Goal: Task Accomplishment & Management: Complete application form

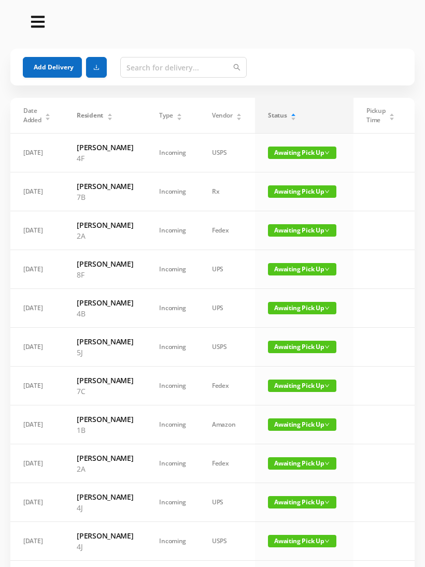
scroll to position [114, 0]
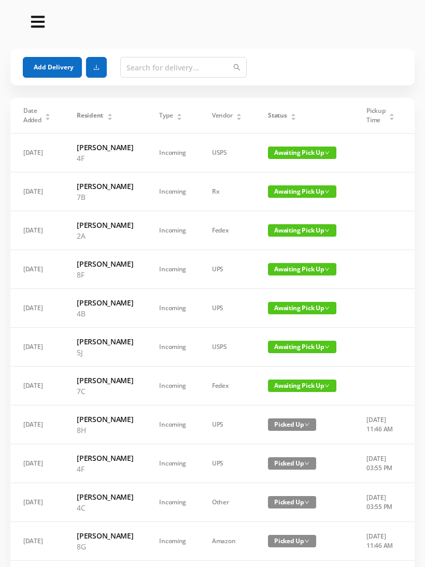
click at [43, 66] on button "Add Delivery" at bounding box center [52, 67] width 59 height 21
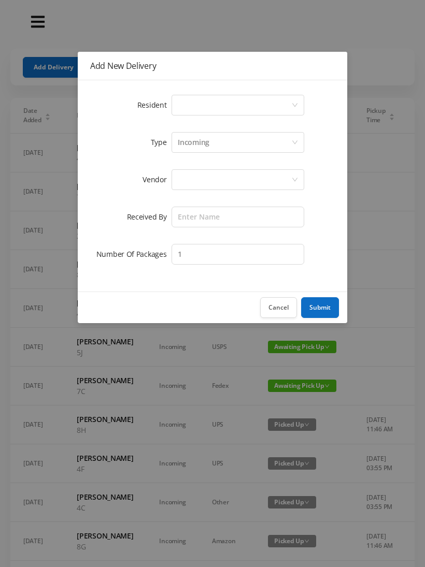
click at [292, 104] on icon "icon: down" at bounding box center [295, 105] width 6 height 6
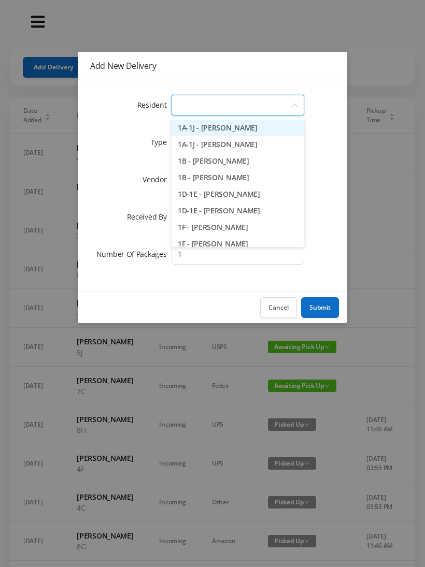
click at [228, 177] on li "1B - [PERSON_NAME]" at bounding box center [238, 177] width 133 height 17
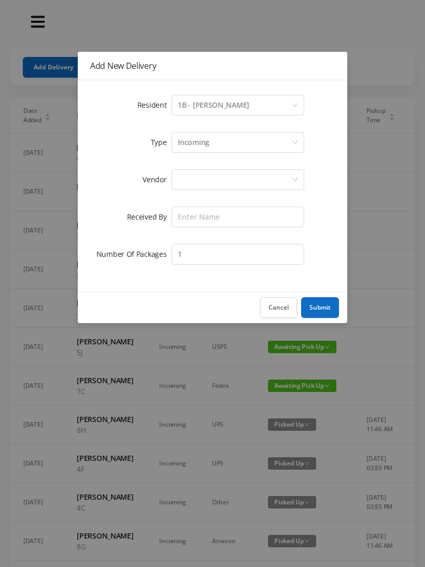
click at [246, 177] on div at bounding box center [234, 180] width 113 height 20
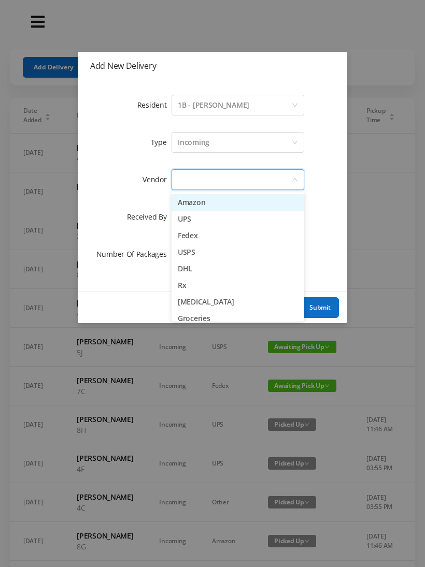
click at [208, 201] on li "Amazon" at bounding box center [238, 202] width 133 height 17
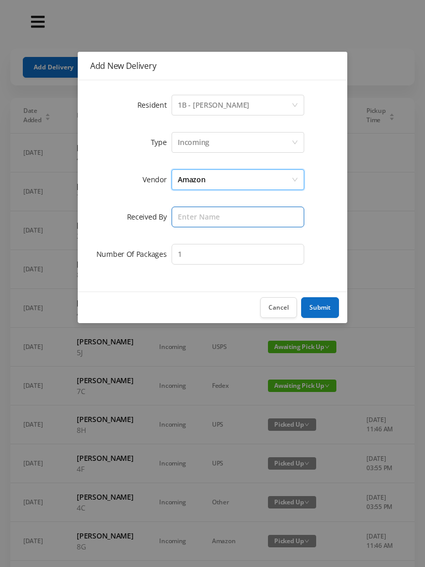
click at [234, 217] on input "text" at bounding box center [238, 217] width 133 height 21
type input "[PERSON_NAME]"
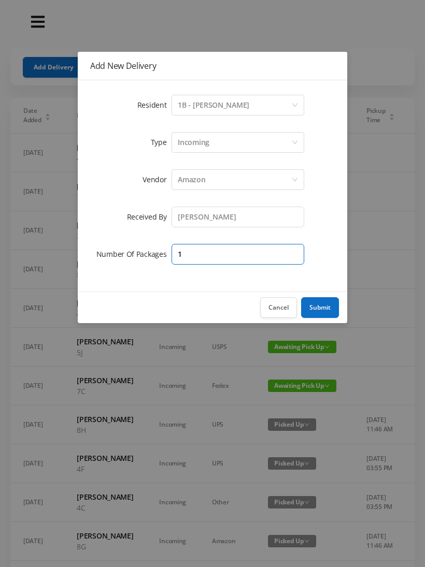
click at [243, 251] on input "1" at bounding box center [238, 254] width 133 height 21
type input "3"
type input "2"
click at [326, 308] on button "Submit" at bounding box center [320, 307] width 38 height 21
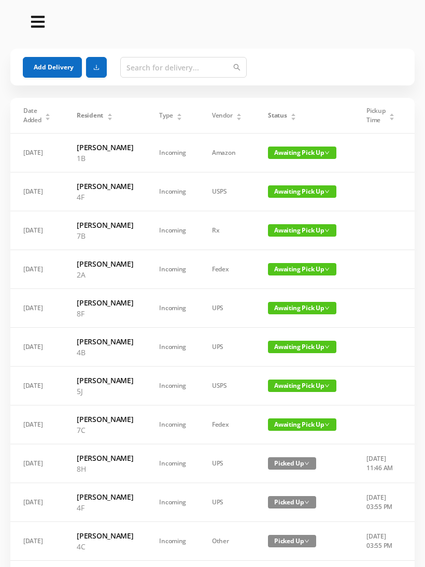
click at [49, 58] on button "Add Delivery" at bounding box center [52, 67] width 59 height 21
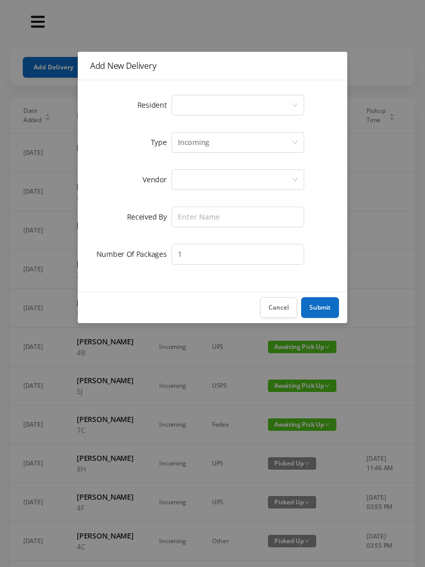
click at [294, 104] on icon "icon: down" at bounding box center [295, 105] width 6 height 6
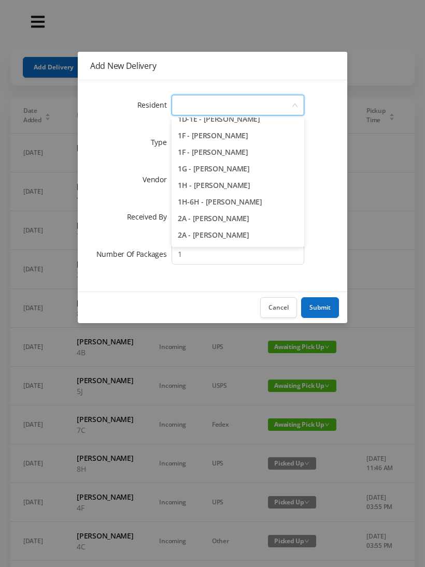
scroll to position [91, 0]
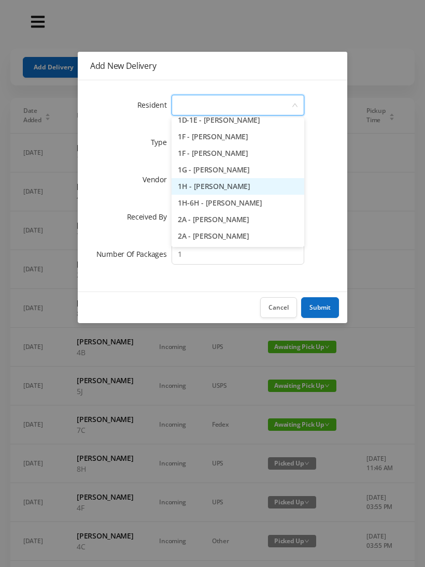
click at [232, 184] on li "1H - [PERSON_NAME]" at bounding box center [238, 186] width 133 height 17
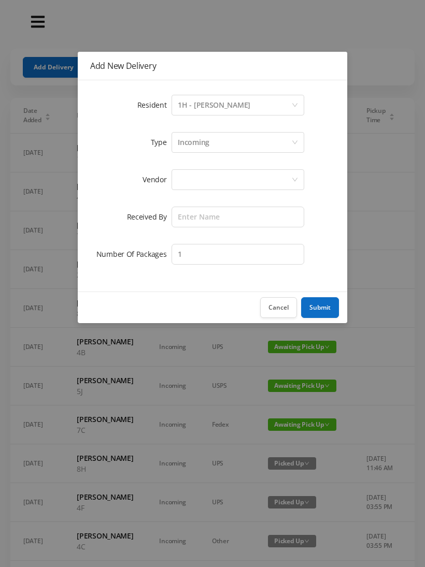
click at [230, 172] on div at bounding box center [234, 180] width 113 height 20
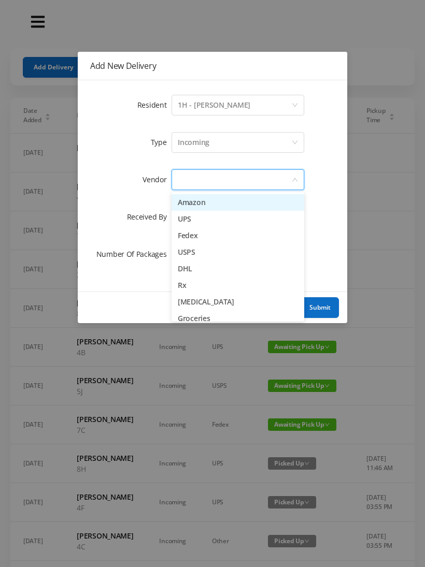
click at [216, 201] on li "Amazon" at bounding box center [238, 202] width 133 height 17
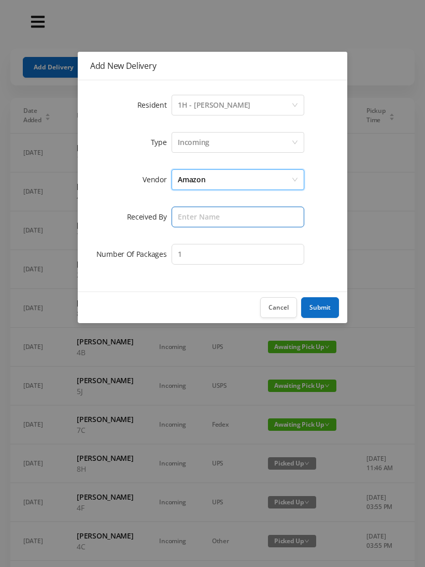
click at [236, 220] on input "text" at bounding box center [238, 217] width 133 height 21
type input "[PERSON_NAME]"
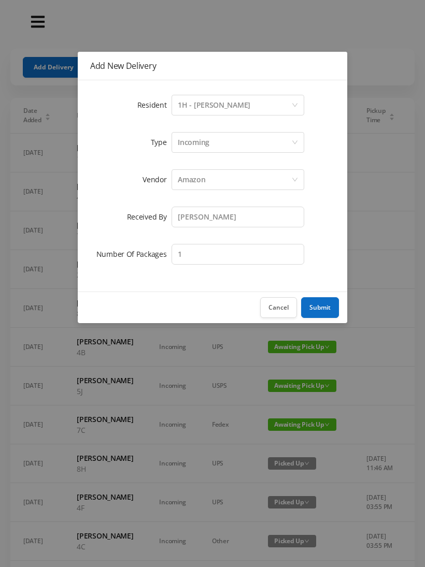
click at [278, 236] on form "Resident Select a person 1H - [PERSON_NAME] Type Incoming Vendor Amazon Receive…" at bounding box center [212, 180] width 245 height 174
click at [288, 257] on input "1" at bounding box center [238, 254] width 133 height 21
type input "3"
click at [326, 307] on button "Submit" at bounding box center [320, 307] width 38 height 21
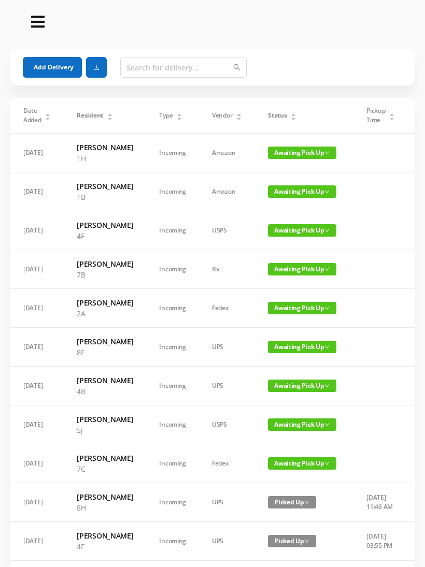
click at [43, 71] on button "Add Delivery" at bounding box center [52, 67] width 59 height 21
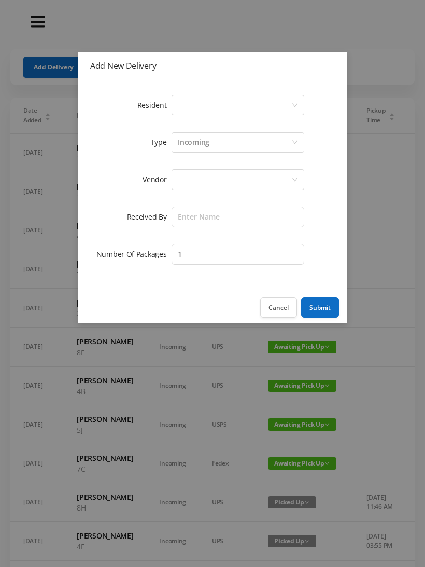
click at [288, 99] on div "Select a person" at bounding box center [234, 105] width 113 height 20
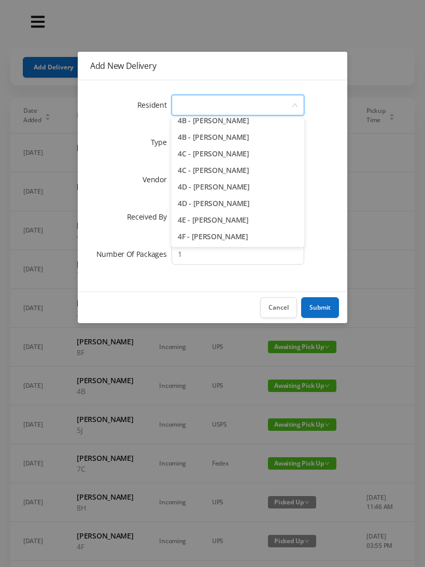
scroll to position [622, 0]
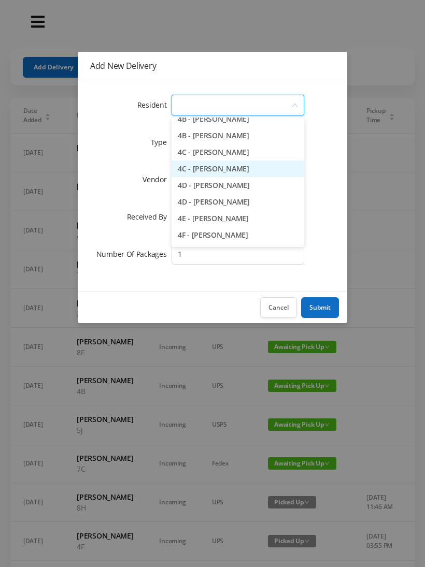
click at [232, 172] on li "4C - [PERSON_NAME]" at bounding box center [238, 169] width 133 height 17
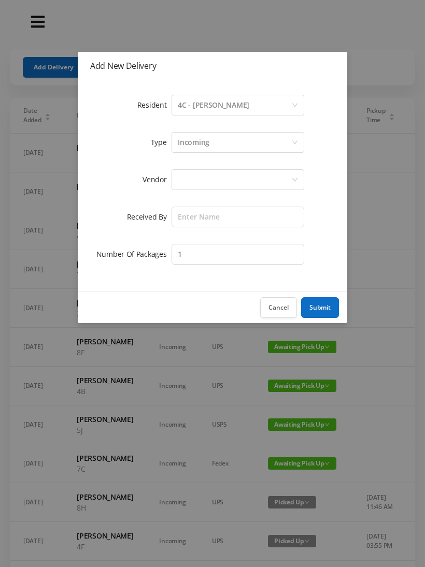
click at [240, 180] on div at bounding box center [234, 180] width 113 height 20
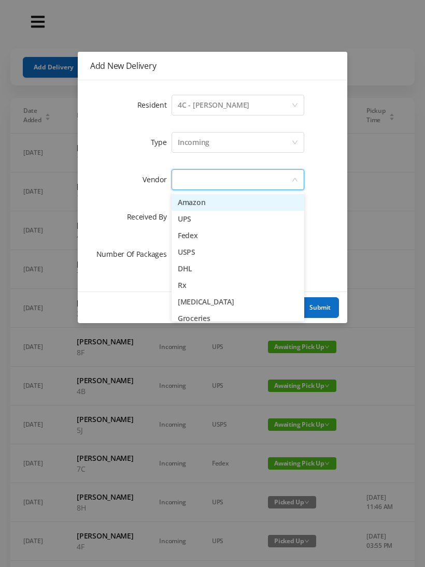
click at [215, 203] on li "Amazon" at bounding box center [238, 202] width 133 height 17
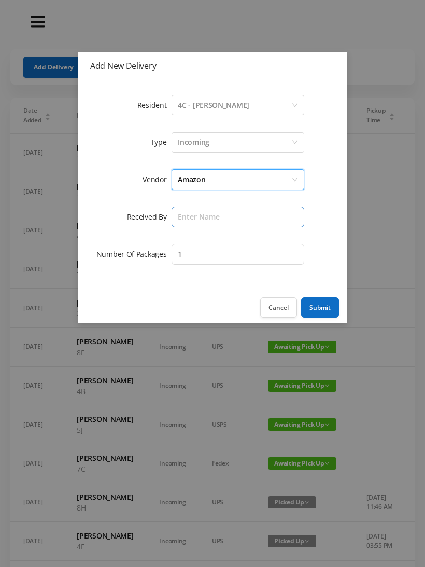
click at [221, 217] on input "text" at bounding box center [238, 217] width 133 height 21
type input "[PERSON_NAME]"
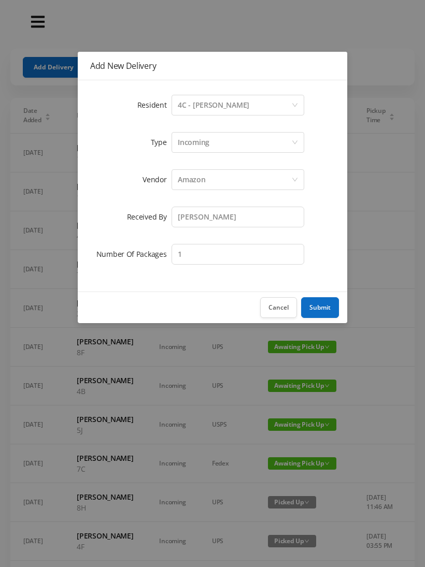
click at [324, 308] on button "Submit" at bounding box center [320, 307] width 38 height 21
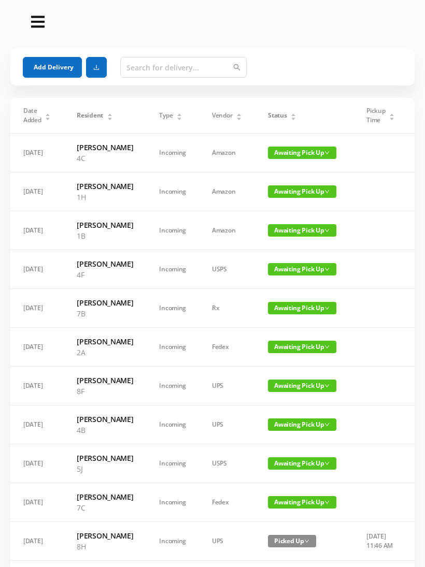
click at [59, 67] on button "Add Delivery" at bounding box center [52, 67] width 59 height 21
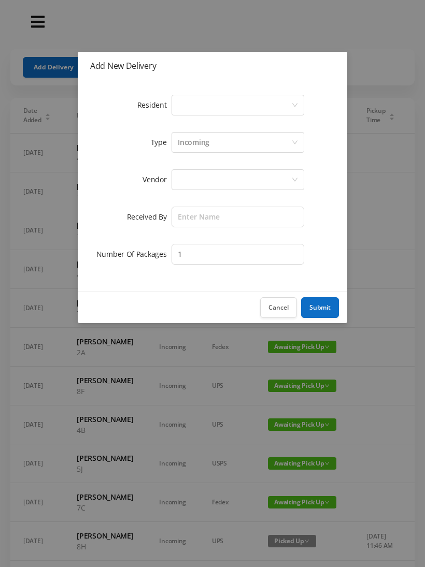
click at [295, 108] on icon "icon: down" at bounding box center [295, 105] width 6 height 6
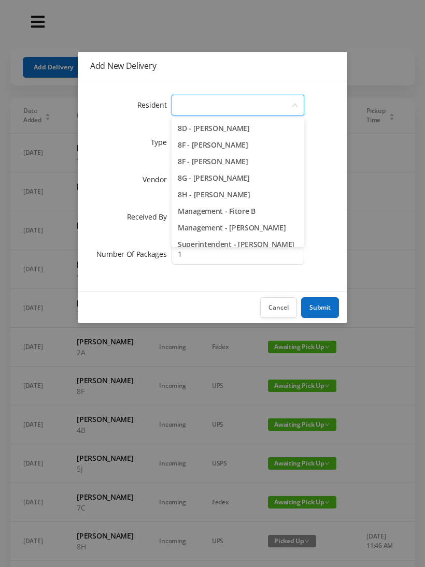
scroll to position [1457, 0]
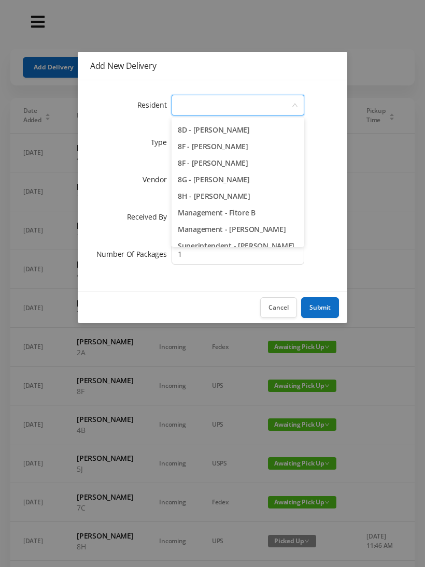
click at [228, 145] on li "8F - [PERSON_NAME]" at bounding box center [238, 146] width 133 height 17
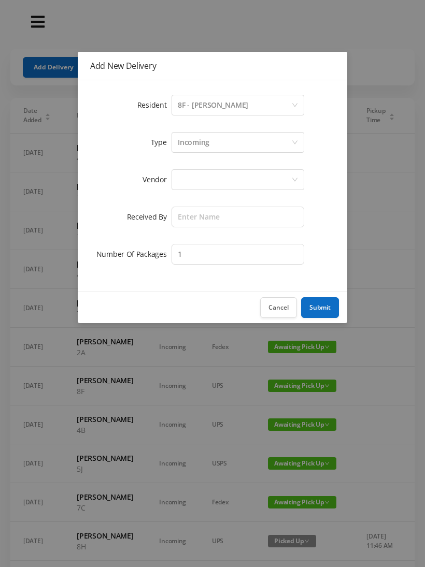
click at [263, 175] on div at bounding box center [234, 180] width 113 height 20
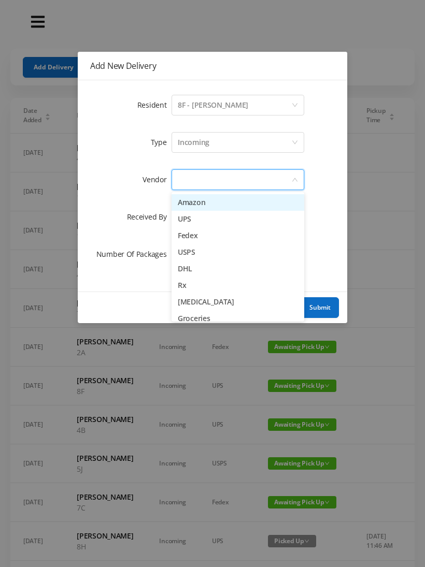
click at [254, 187] on div at bounding box center [234, 180] width 113 height 20
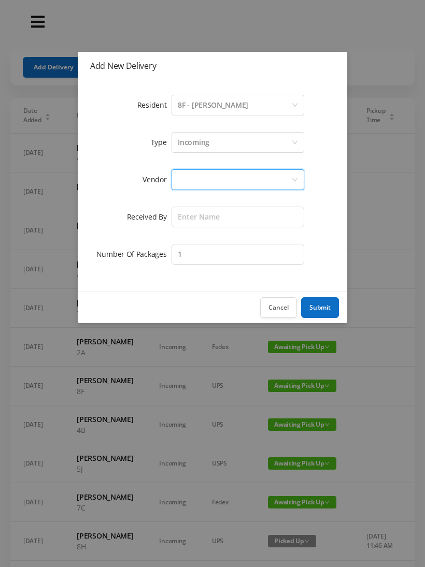
click at [251, 197] on form "Resident Select a person 8F - [PERSON_NAME] Judge Type Incoming Vendor Received…" at bounding box center [212, 180] width 245 height 174
click at [256, 176] on div at bounding box center [234, 180] width 113 height 20
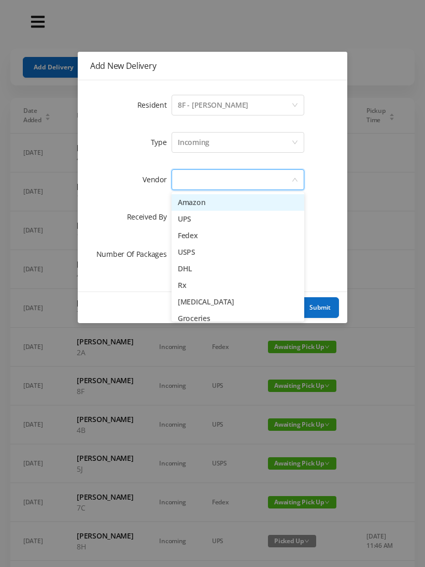
click at [242, 202] on li "Amazon" at bounding box center [238, 202] width 133 height 17
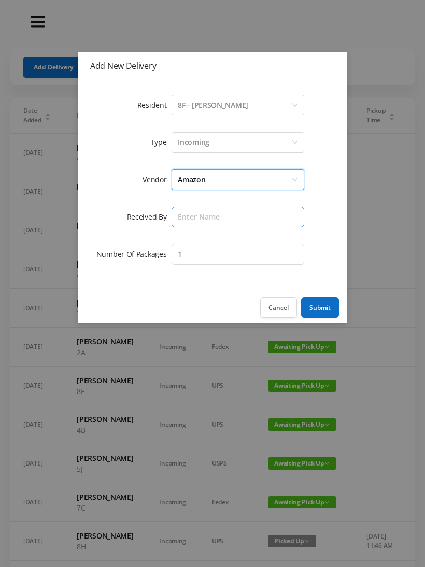
click at [260, 221] on input "text" at bounding box center [238, 217] width 133 height 21
type input "[PERSON_NAME]"
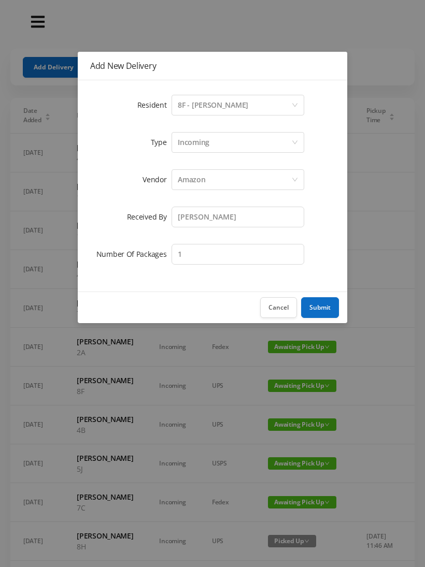
click at [321, 304] on button "Submit" at bounding box center [320, 307] width 38 height 21
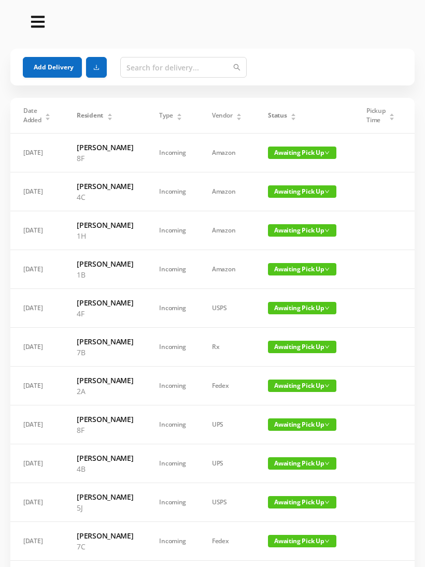
click at [36, 63] on button "Add Delivery" at bounding box center [52, 67] width 59 height 21
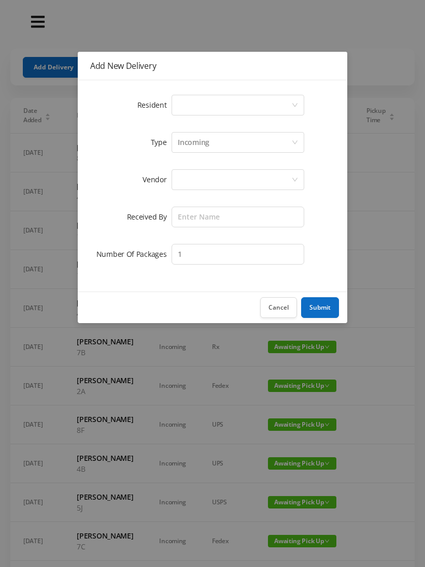
click at [284, 96] on div "Select a person" at bounding box center [234, 105] width 113 height 20
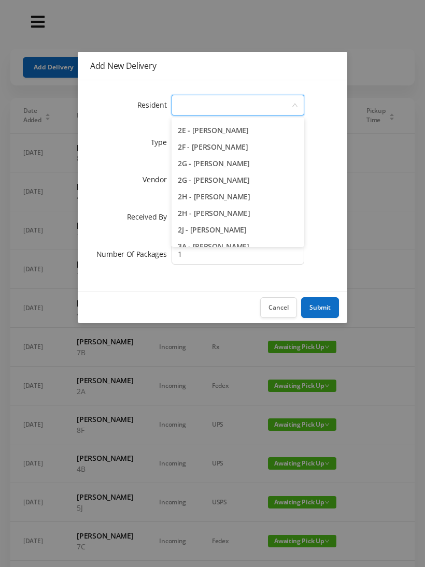
scroll to position [297, 0]
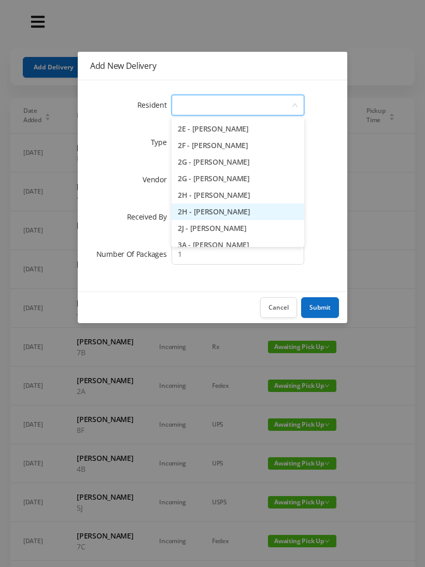
click at [251, 214] on li "2H - [PERSON_NAME]" at bounding box center [238, 212] width 133 height 17
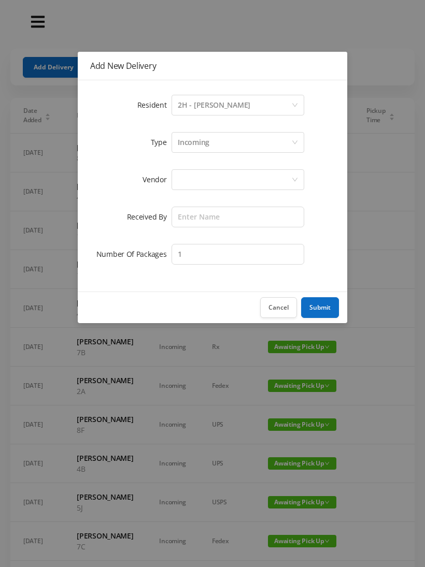
click at [244, 182] on div at bounding box center [234, 180] width 113 height 20
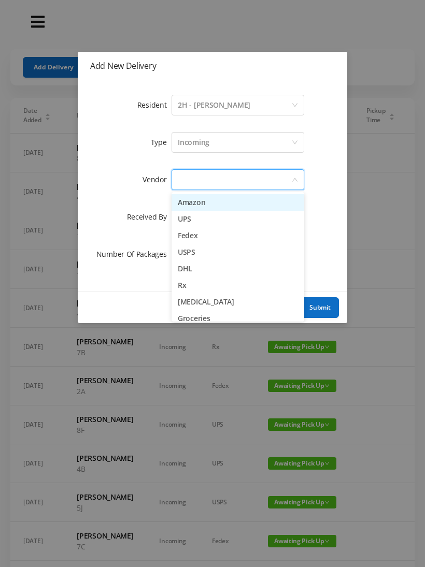
click at [201, 206] on li "Amazon" at bounding box center [238, 202] width 133 height 17
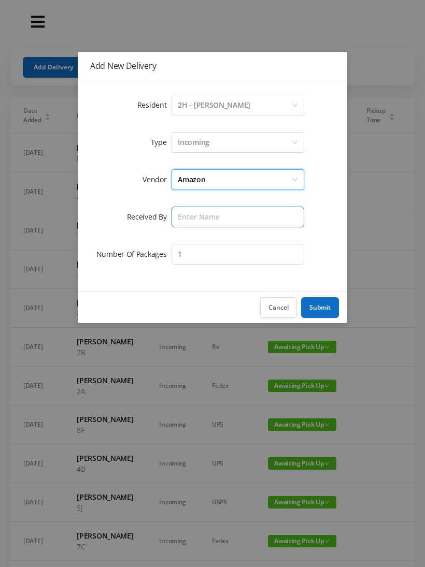
click at [223, 219] on input "text" at bounding box center [238, 217] width 133 height 21
type input "[PERSON_NAME]"
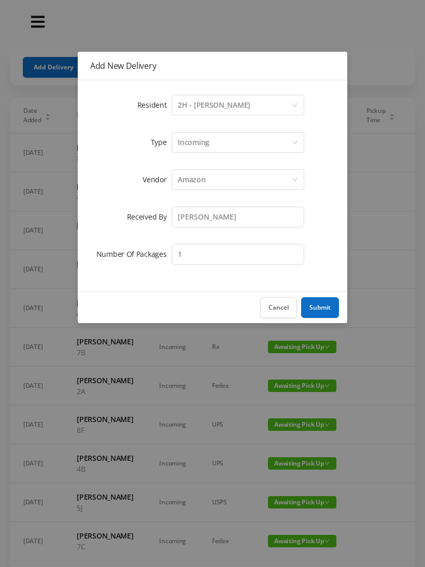
click at [325, 304] on button "Submit" at bounding box center [320, 307] width 38 height 21
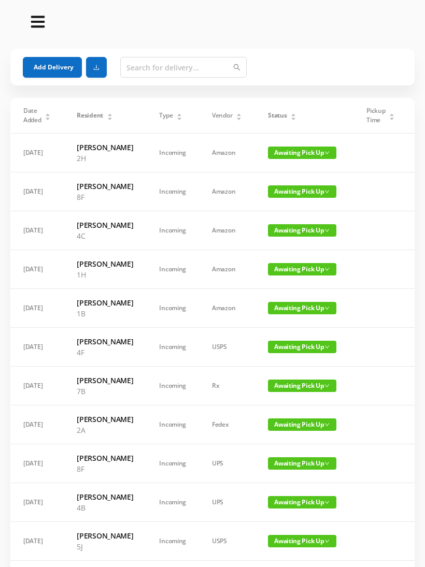
click at [294, 237] on span "Awaiting Pick Up" at bounding box center [302, 230] width 68 height 12
click at [283, 299] on link "Picked Up" at bounding box center [290, 294] width 67 height 17
